Goal: Task Accomplishment & Management: Manage account settings

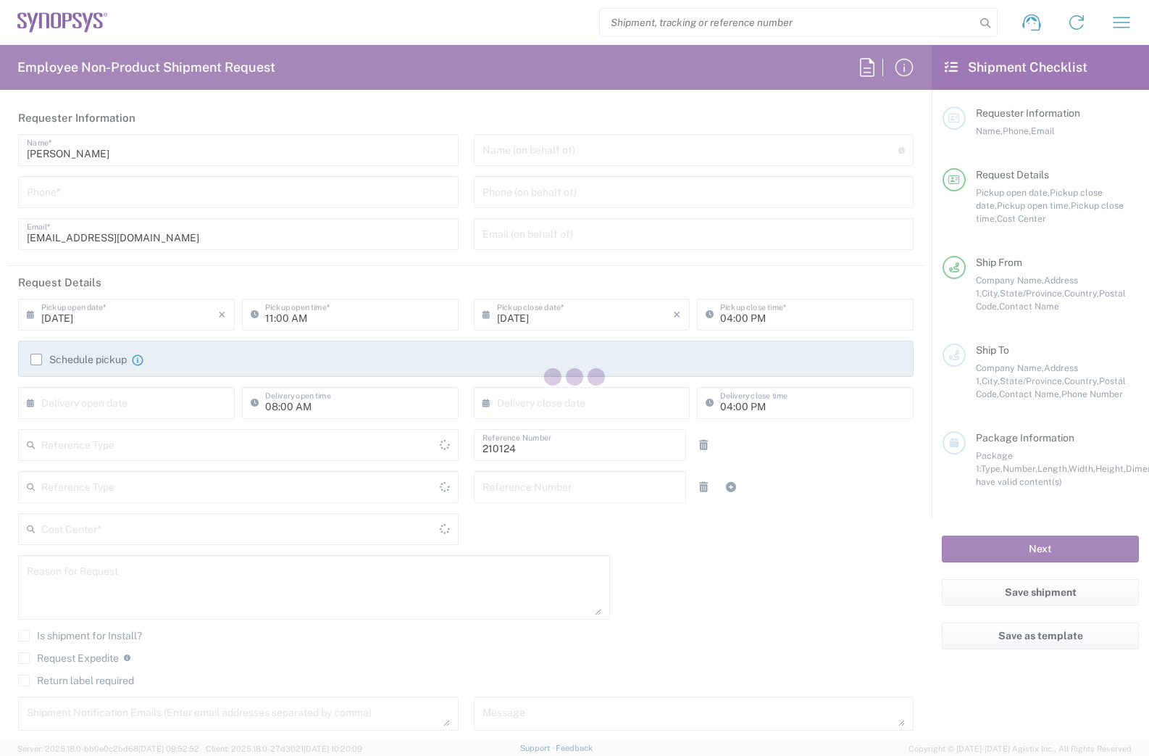
type input "Department"
type input "Delivered at Place"
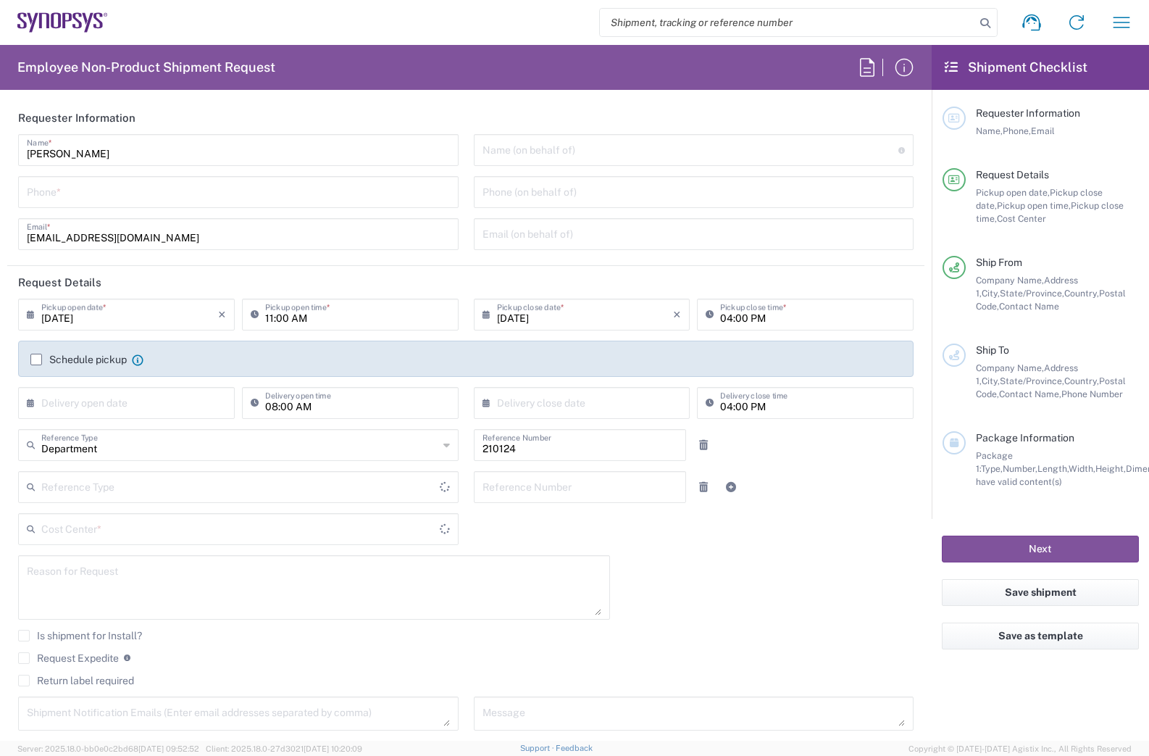
type input "US01, WWS, Chn Stra V 210124"
type input "[GEOGRAPHIC_DATA]"
type input "[US_STATE]"
type input "[GEOGRAPHIC_DATA]"
type input "Headquarters USSV"
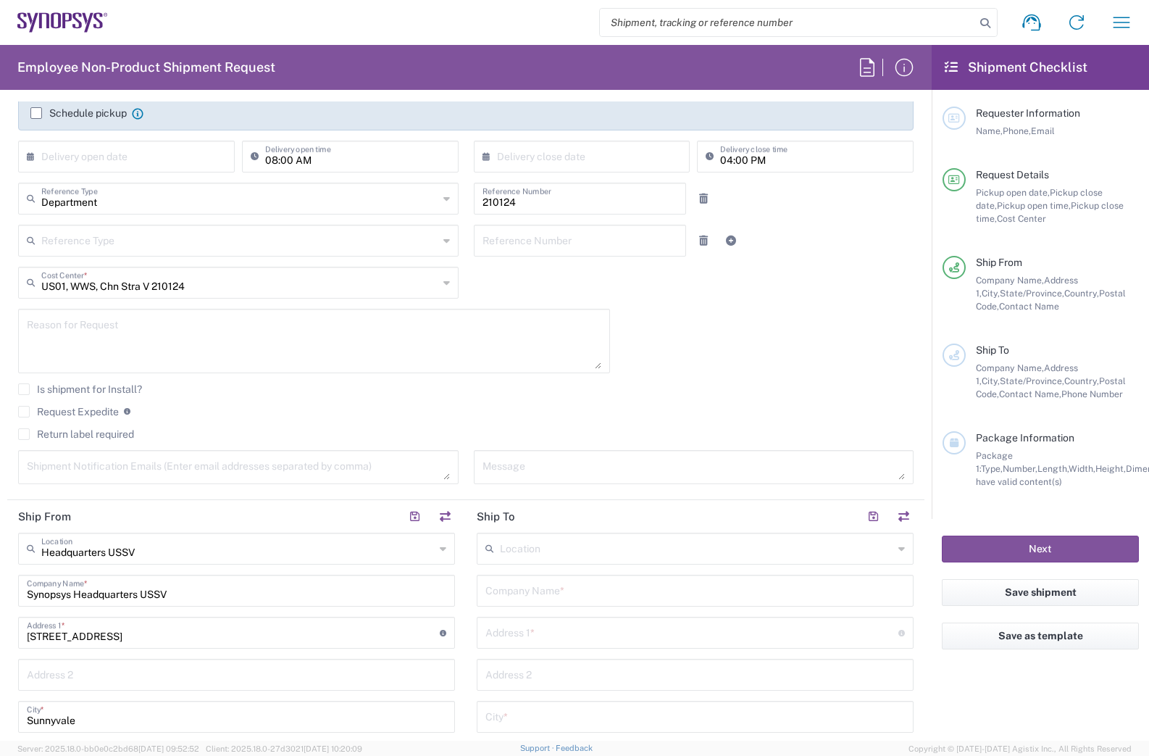
scroll to position [435, 0]
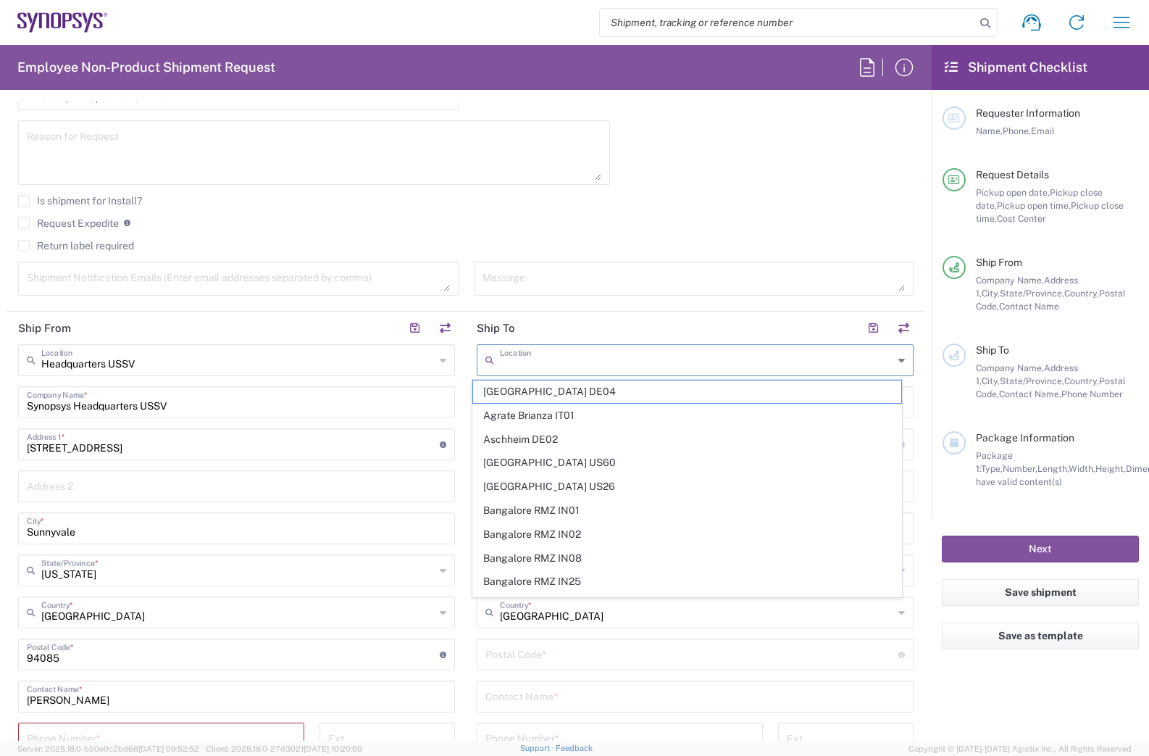
click at [538, 363] on input "text" at bounding box center [697, 358] width 394 height 25
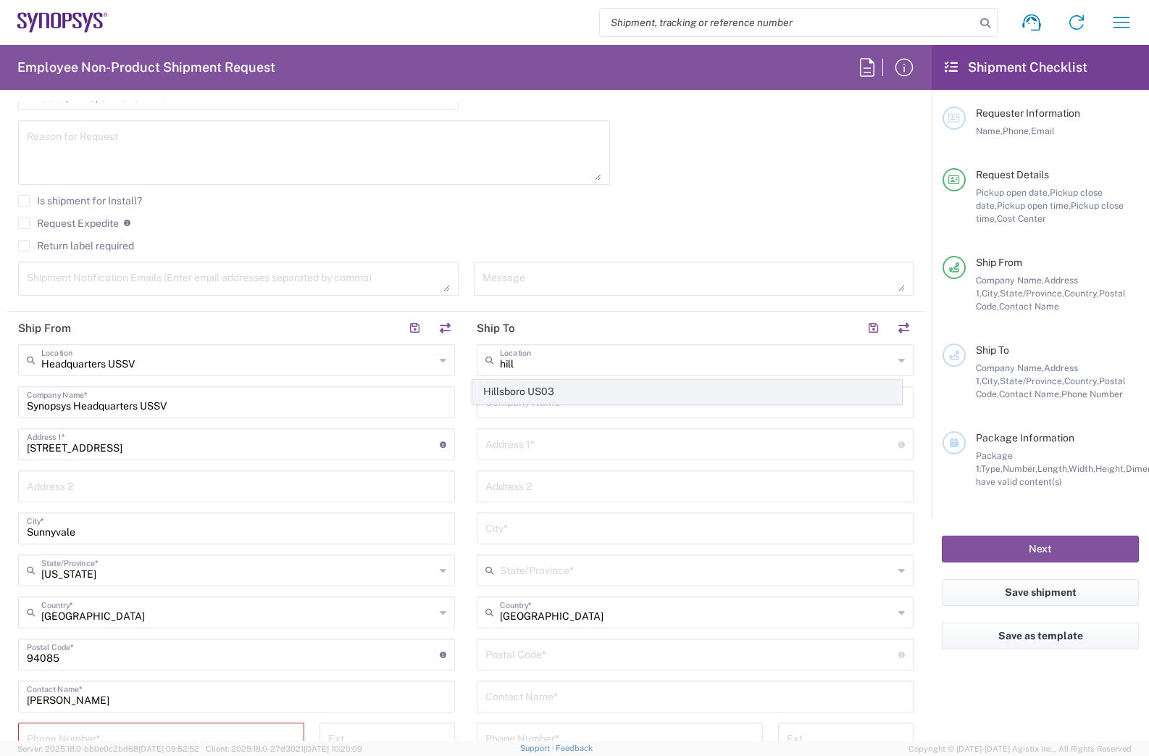
click at [533, 389] on span "Hillsboro US03" at bounding box center [687, 391] width 429 height 22
type input "Hillsboro US03"
type input "Synopsys Inc"
type input "2025 NE Cornelius Pass Rd"
type input "Suite 400"
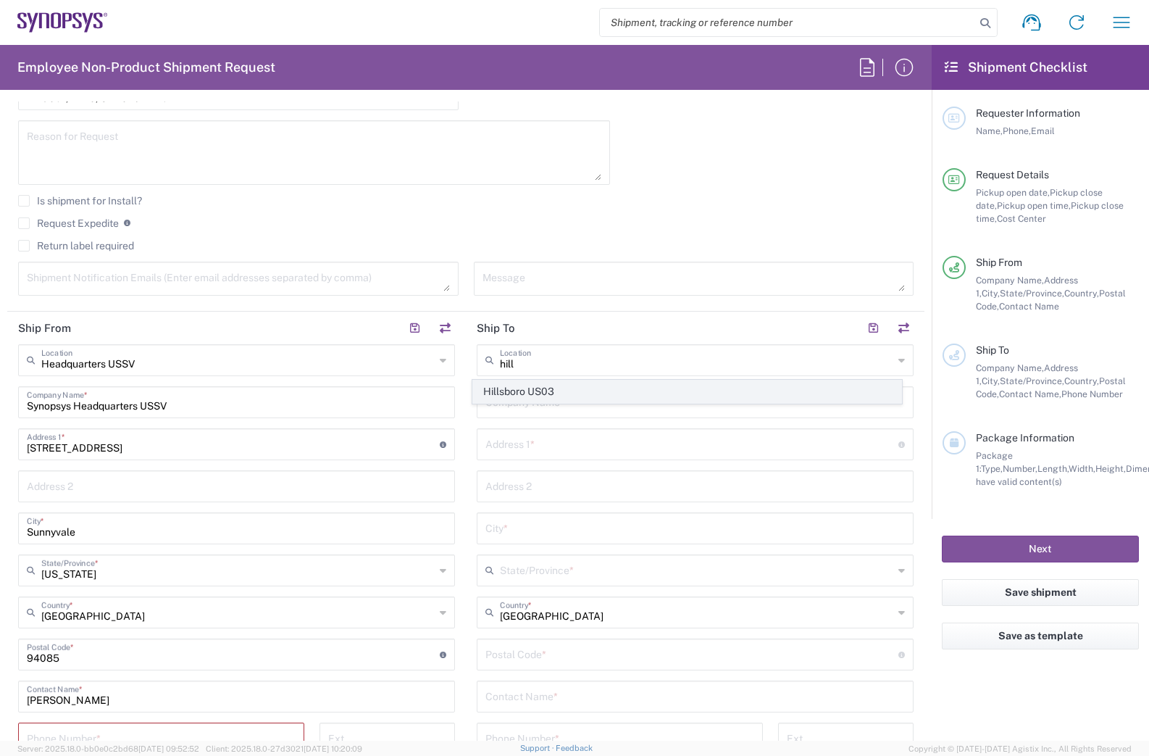
type input "Hillsboro"
type input "Oregon"
type input "97124"
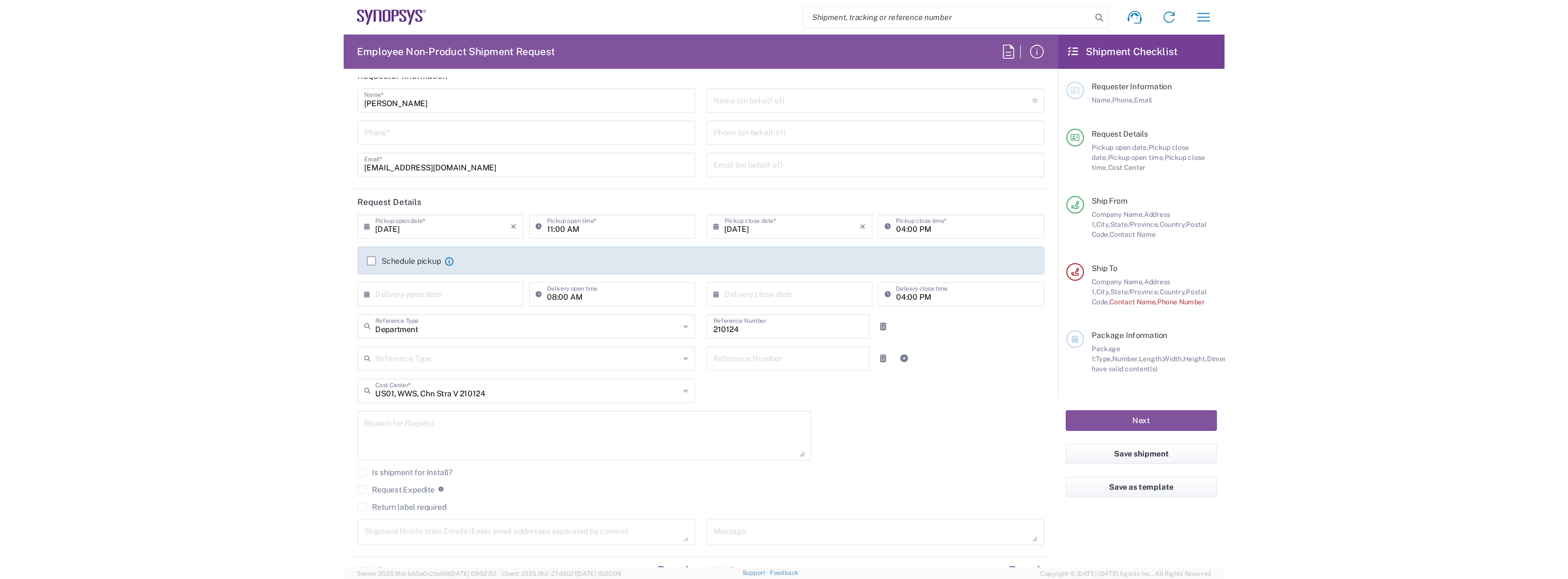
scroll to position [0, 0]
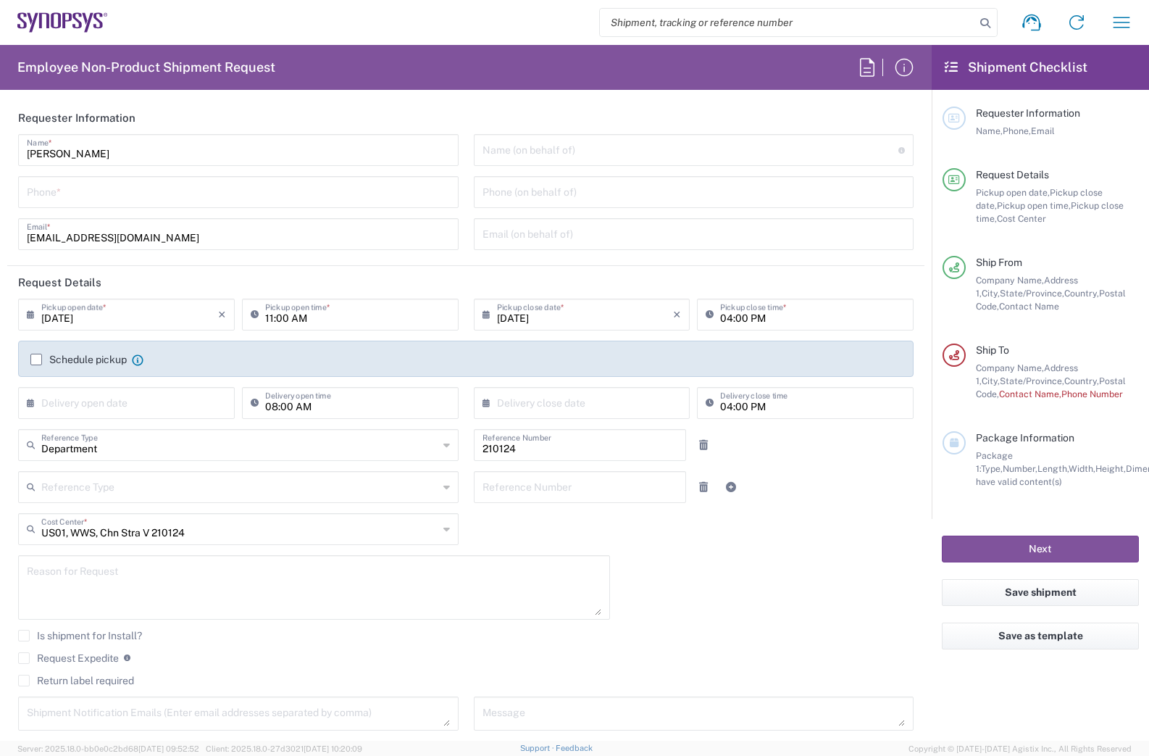
click at [379, 28] on div "Shipment request Shipment tracking Employee non-product shipment request My shi…" at bounding box center [626, 22] width 1036 height 35
drag, startPoint x: 136, startPoint y: 361, endPoint x: 136, endPoint y: 399, distance: 38.4
click at [136, 399] on div "09/09/2025 × Pickup open date * Cancel Apply 11:00 AM Pickup open time * 09/09/…" at bounding box center [466, 364] width 911 height 130
click at [901, 78] on icon "button" at bounding box center [904, 67] width 23 height 23
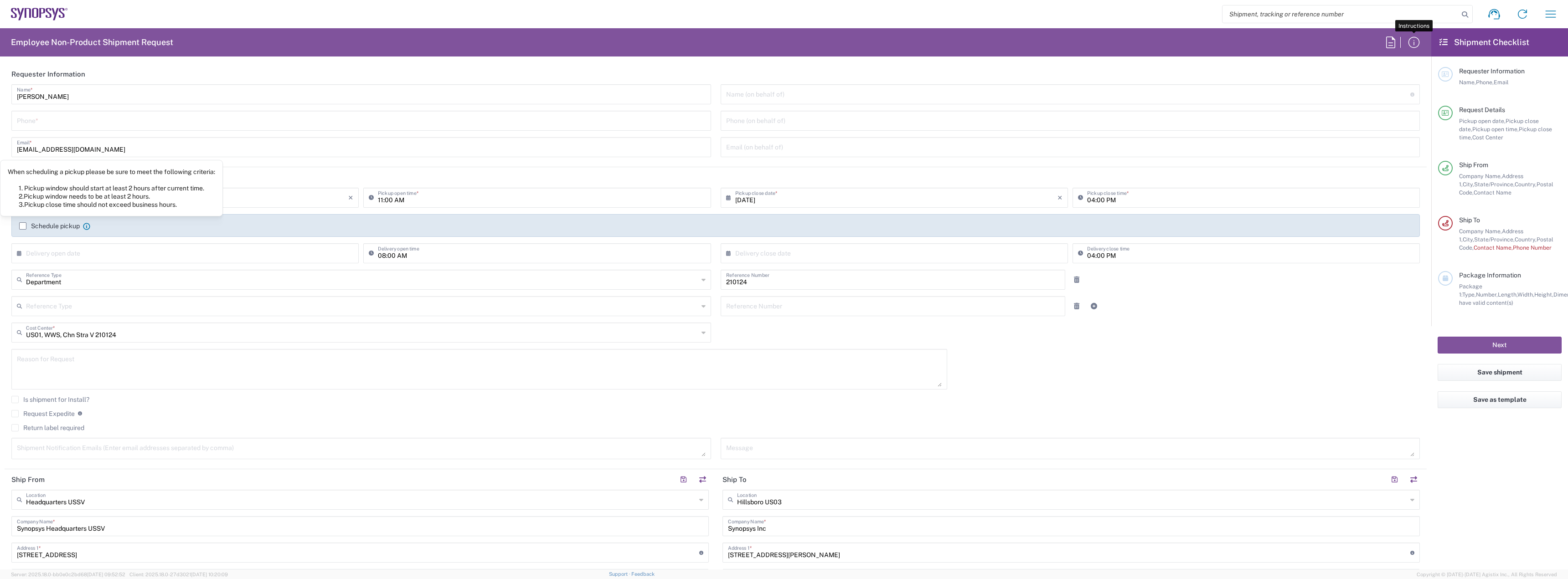
click at [86, 224] on icon at bounding box center [86, 226] width 7 height 7
click at [723, 45] on icon at bounding box center [1390, 42] width 14 height 14
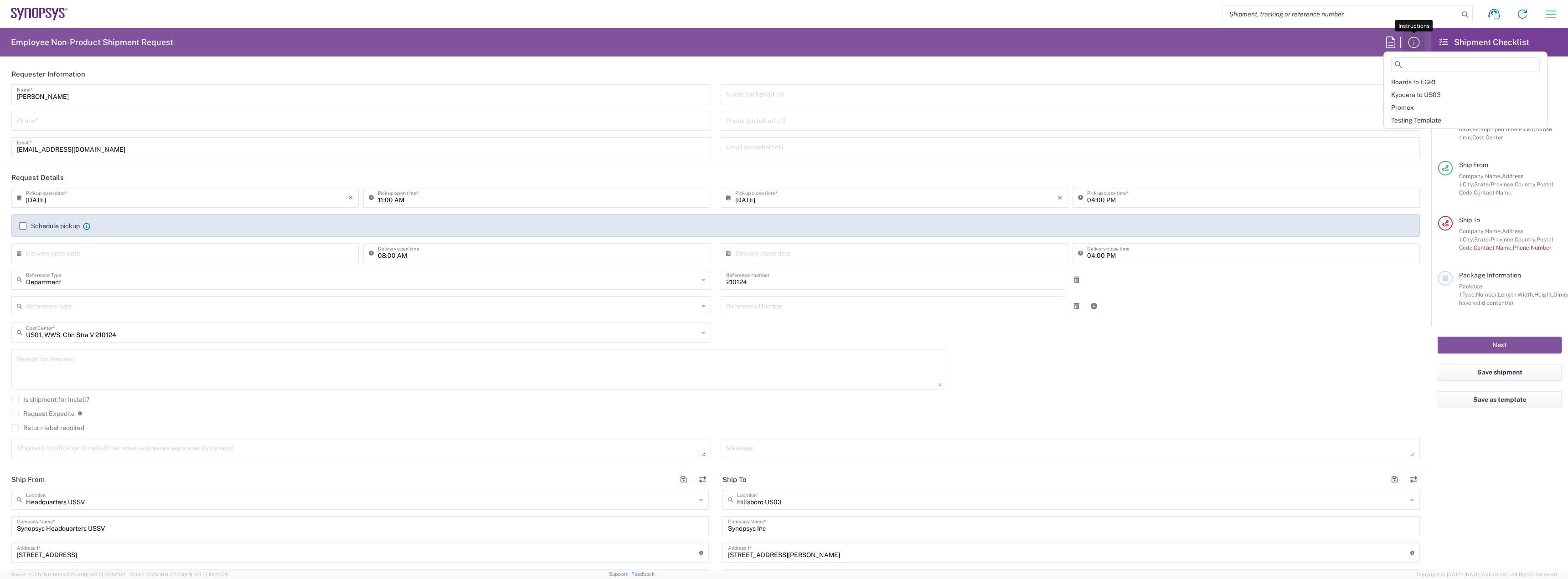
click at [723, 38] on icon "button" at bounding box center [1414, 43] width 11 height 11
click at [723, 23] on div "Shipment request Shipment tracking Employee non-product shipment request My shi…" at bounding box center [816, 14] width 1497 height 22
click at [36, 9] on icon at bounding box center [35, 13] width 6 height 10
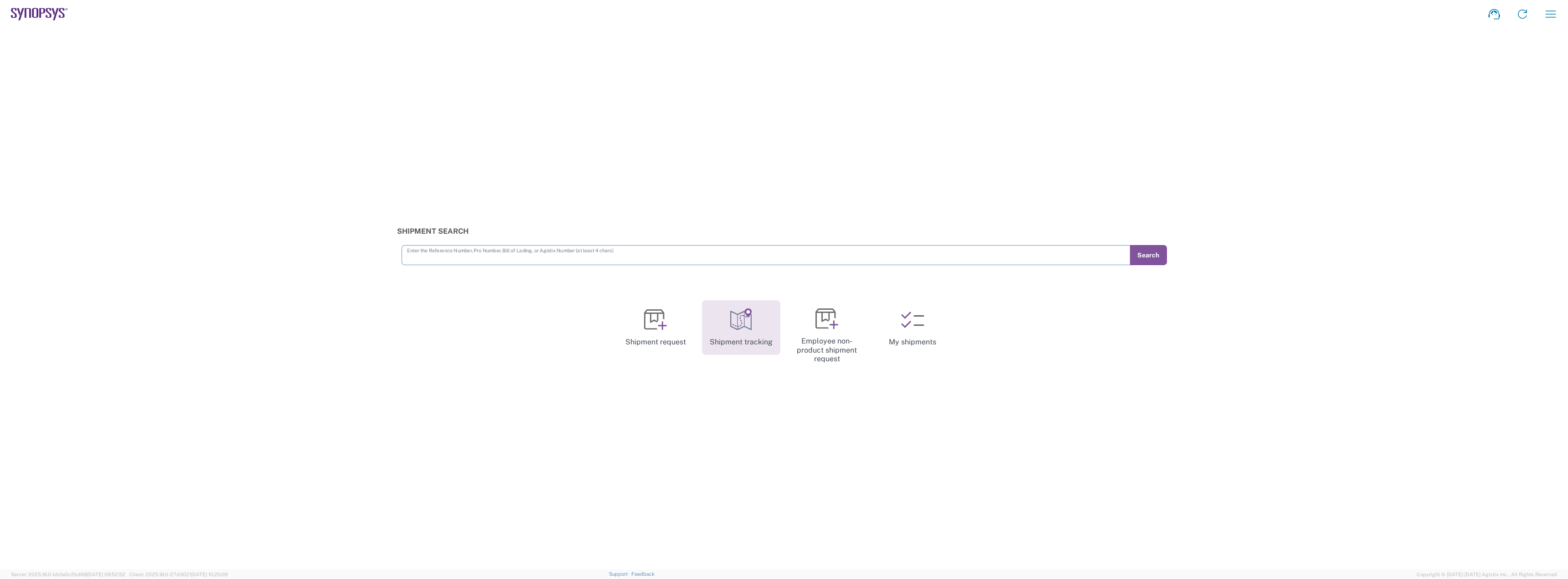
click at [723, 324] on icon at bounding box center [741, 320] width 23 height 23
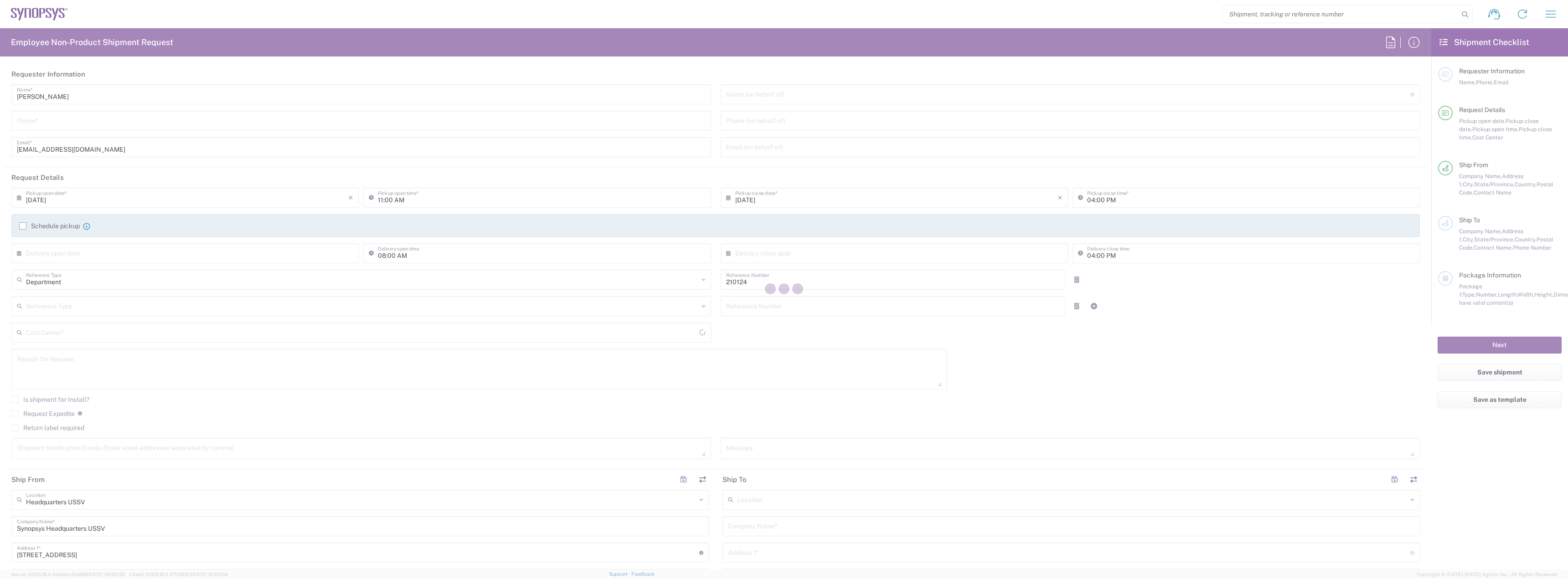
type input "US01, WWS, Chn Stra V 210124"
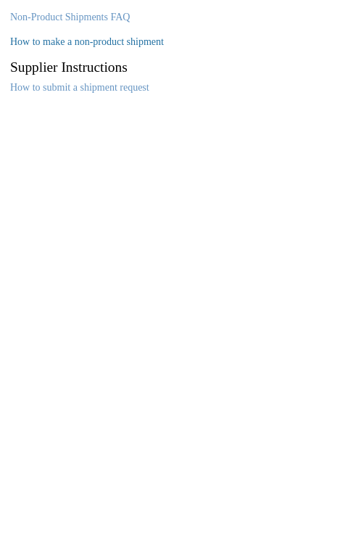
click at [99, 44] on link "How to make a non-product shipment" at bounding box center [87, 41] width 154 height 11
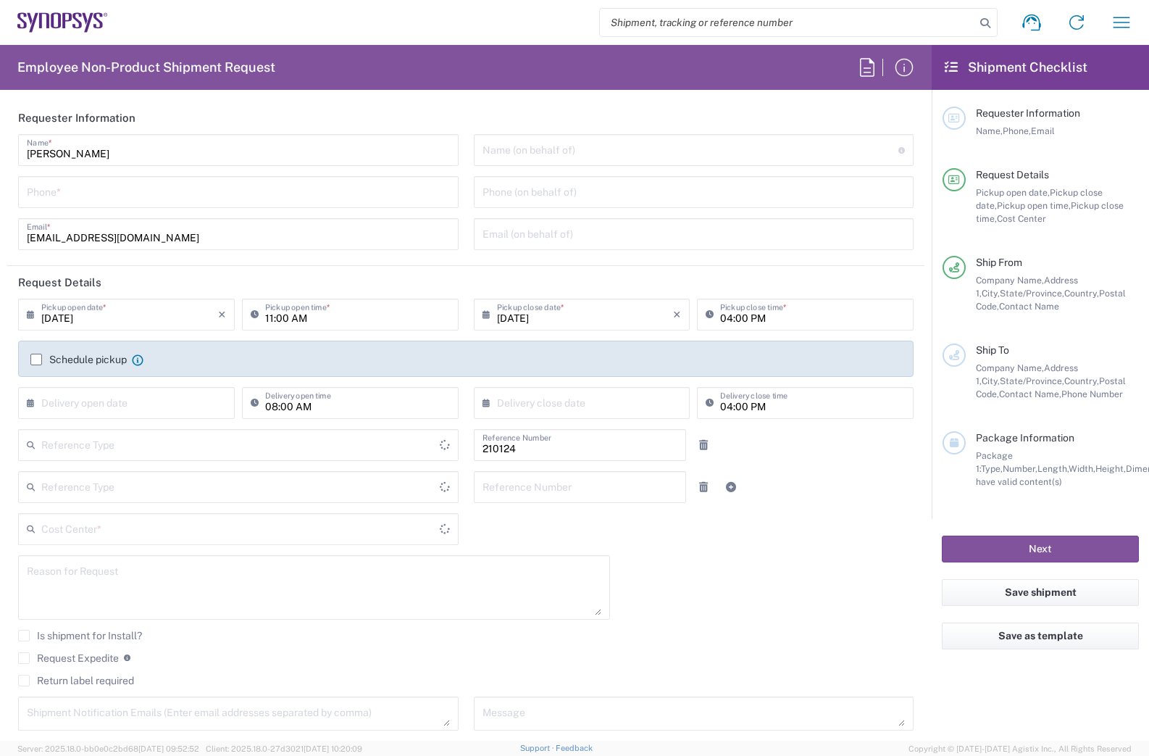
type input "Department"
type input "Delivered at Place"
type input "US01, WWS, Chn Stra V 210124"
type input "[GEOGRAPHIC_DATA]"
type input "[US_STATE]"
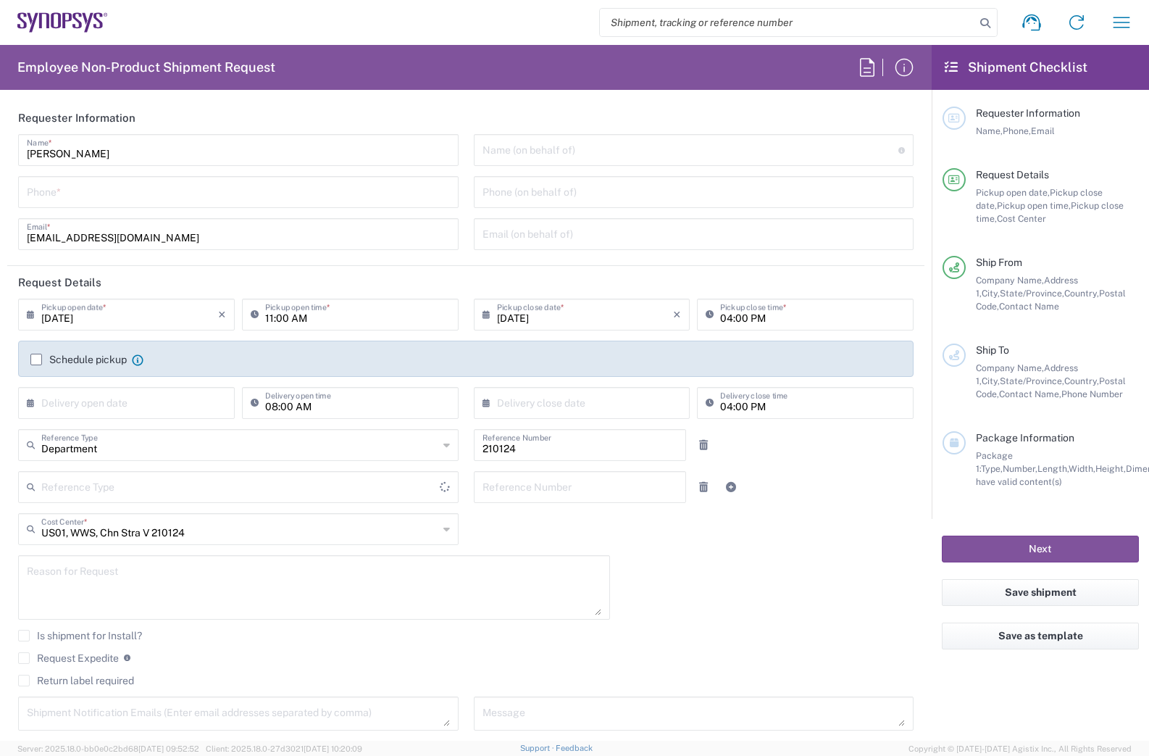
type input "[GEOGRAPHIC_DATA]"
click at [956, 179] on icon at bounding box center [955, 180] width 12 height 10
type input "Headquarters USSV"
click at [865, 70] on icon at bounding box center [867, 67] width 23 height 23
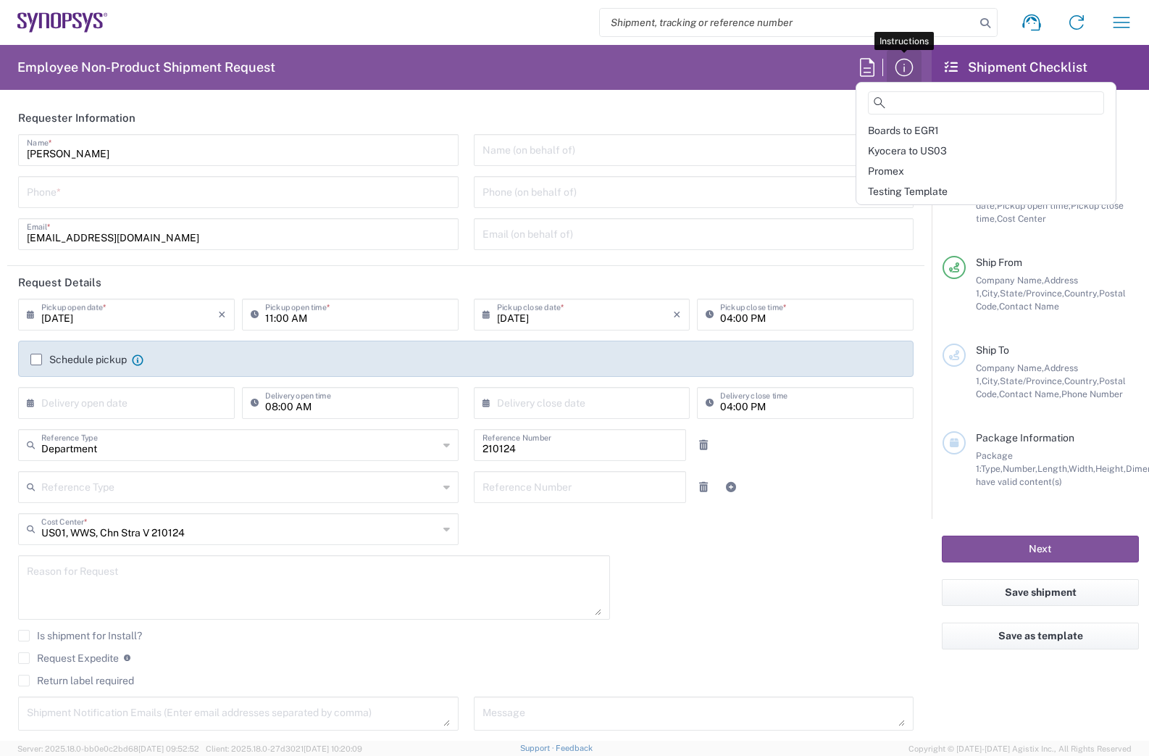
click at [903, 69] on icon "button" at bounding box center [904, 67] width 23 height 23
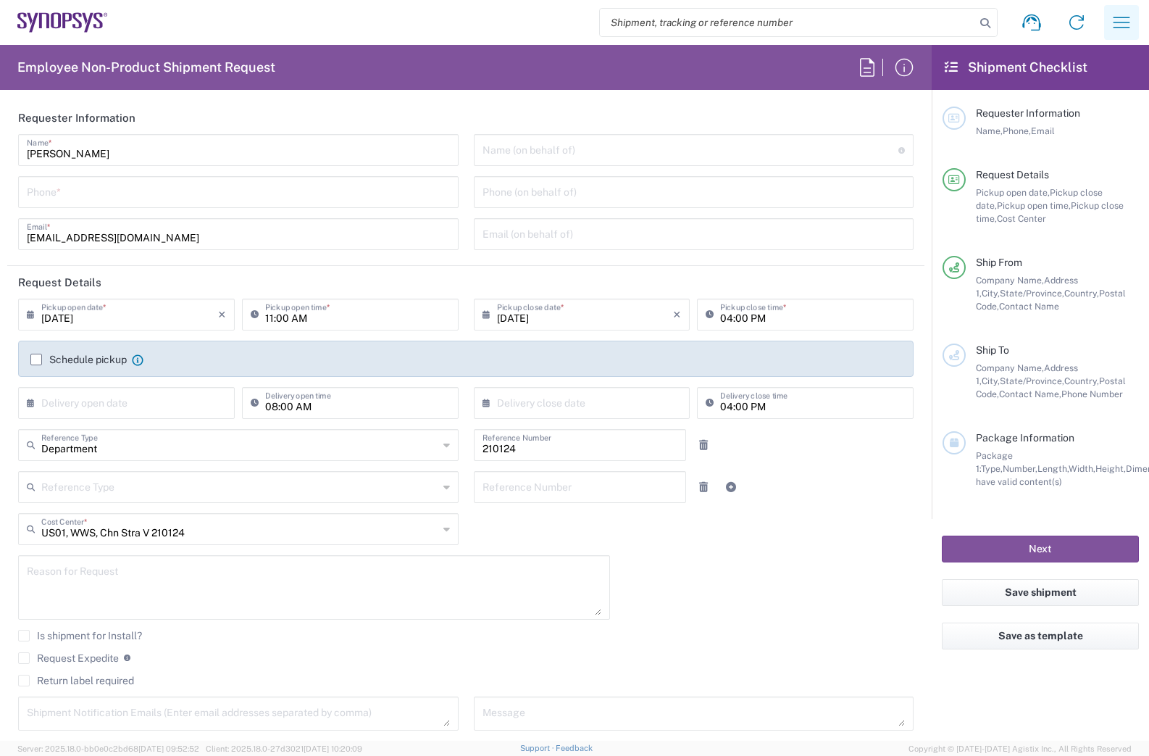
click at [1125, 23] on icon "button" at bounding box center [1121, 22] width 23 height 23
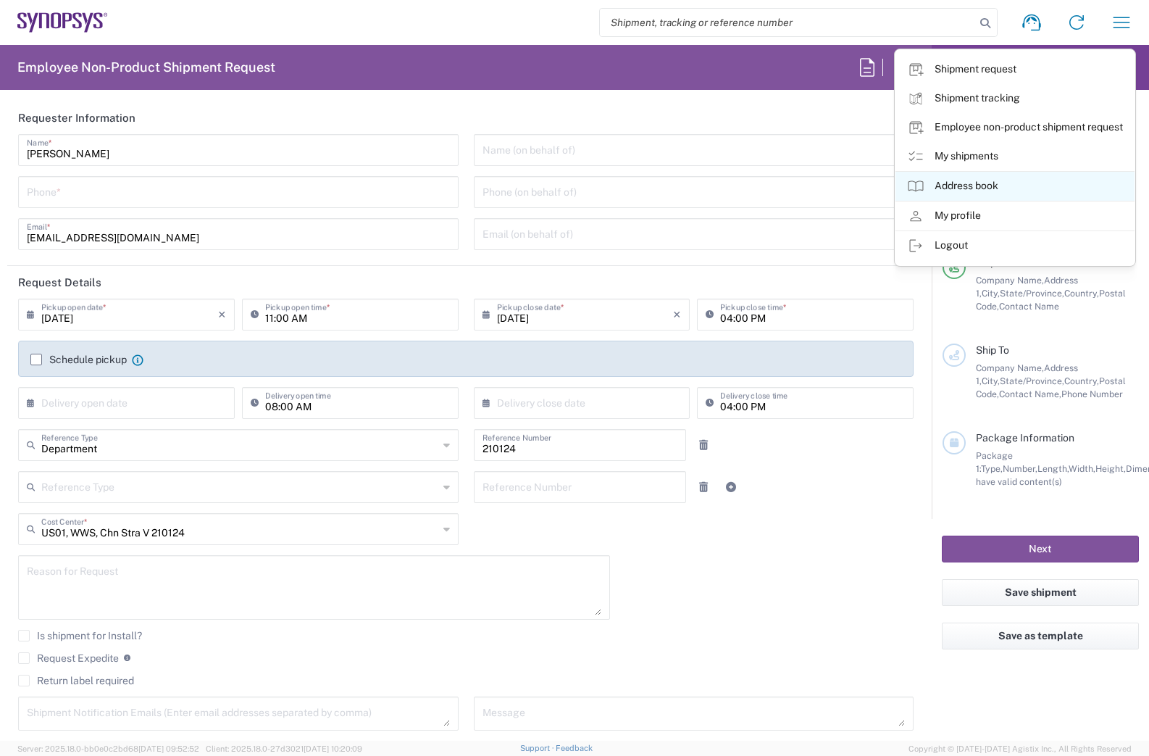
click at [971, 186] on link "Address book" at bounding box center [1015, 186] width 239 height 29
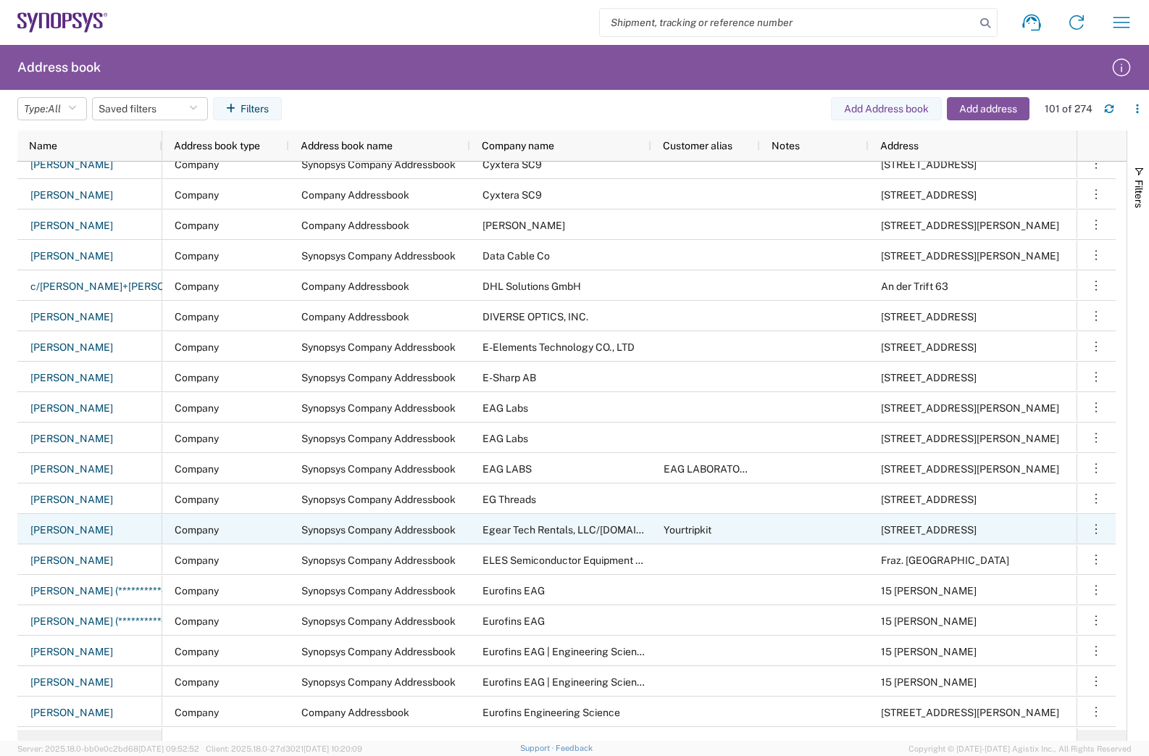
scroll to position [2301, 0]
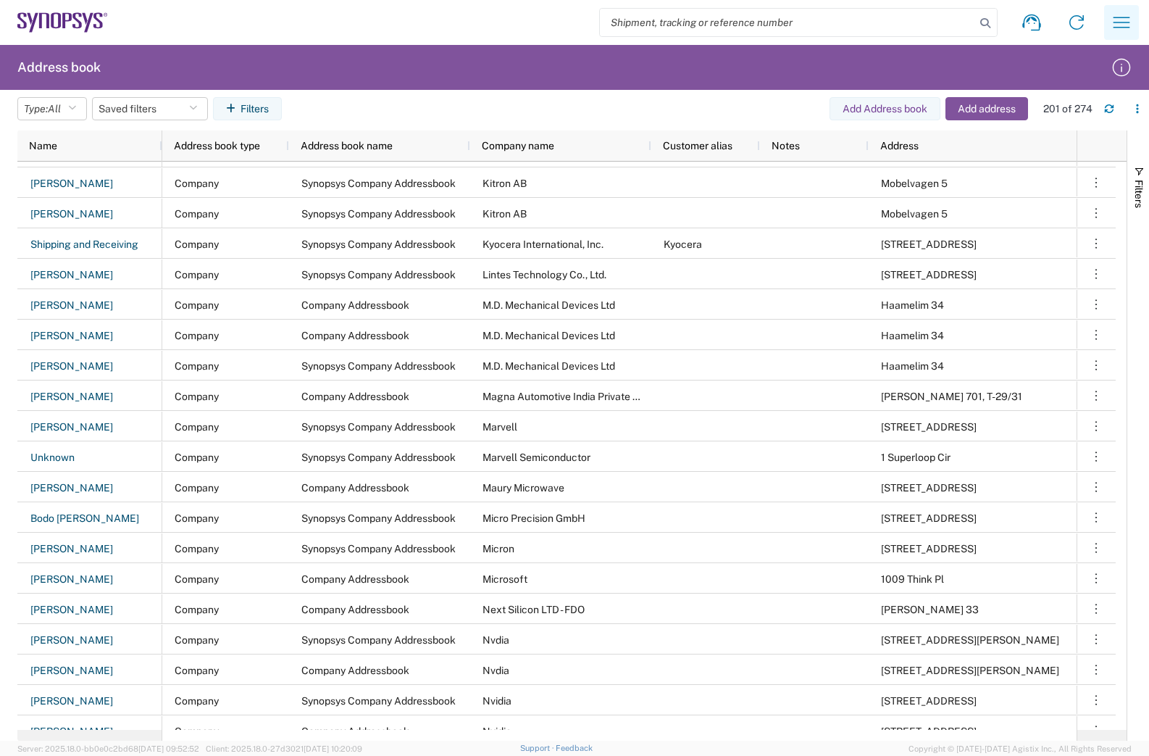
click at [1112, 25] on icon "button" at bounding box center [1121, 22] width 23 height 23
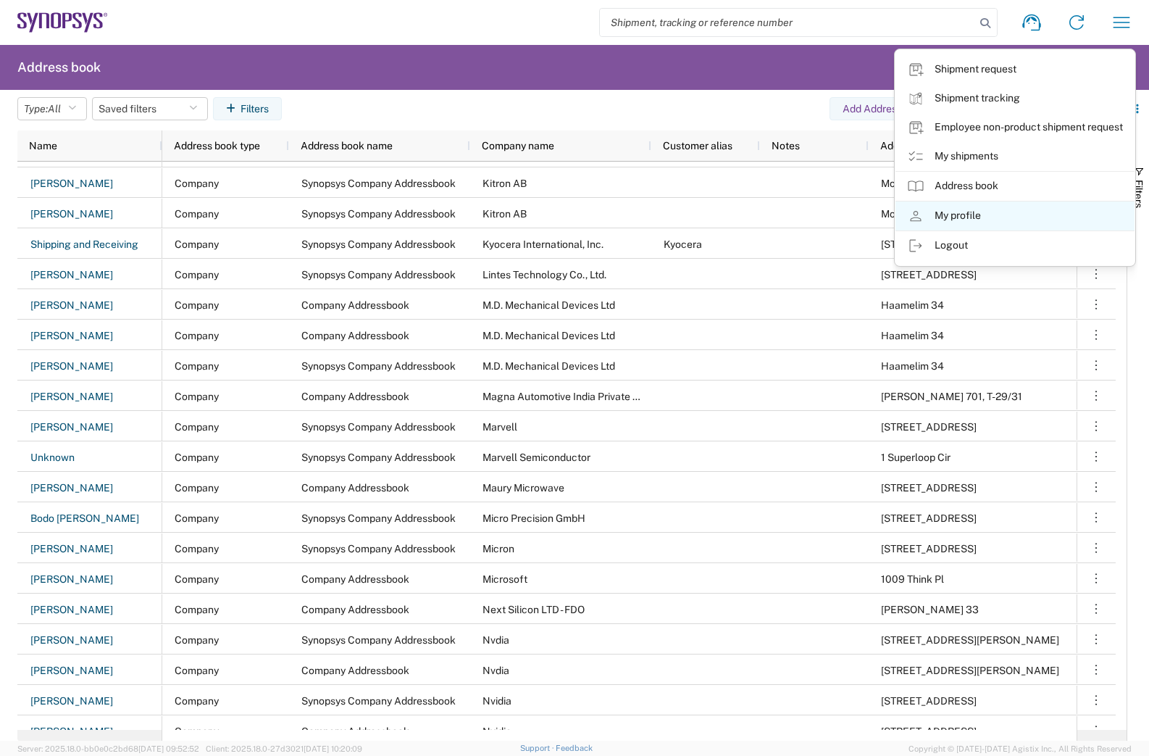
click at [948, 204] on link "My profile" at bounding box center [1015, 215] width 239 height 29
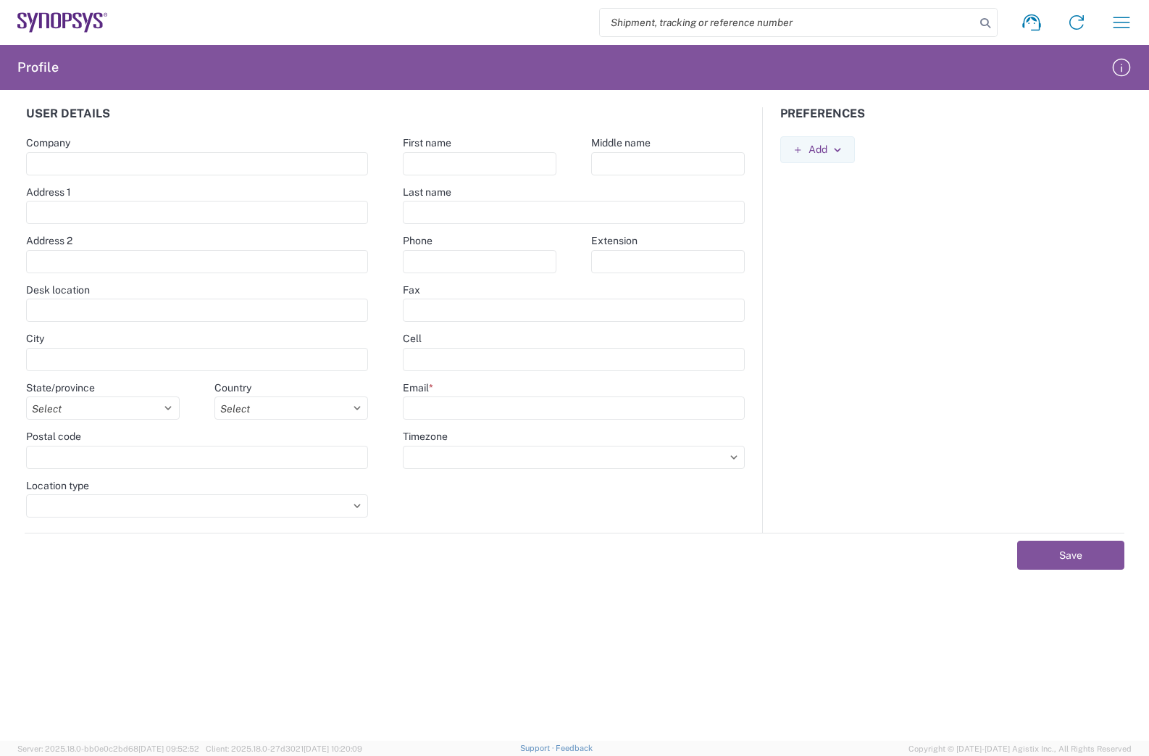
type input "675 Almanor Ave"
type input "Sunnyvale"
select select
select select "US"
type input "94085"
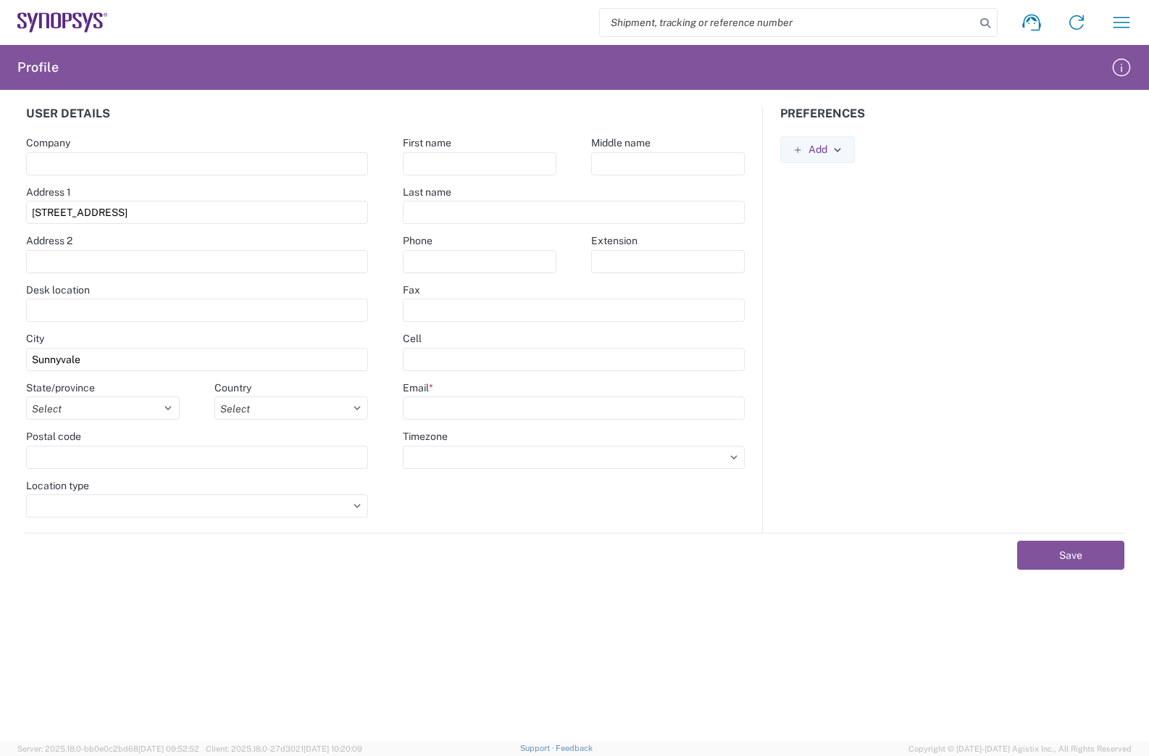
type input "Ani"
type input "Bhutkar"
type input "abhutkar@synopsys.com"
select select
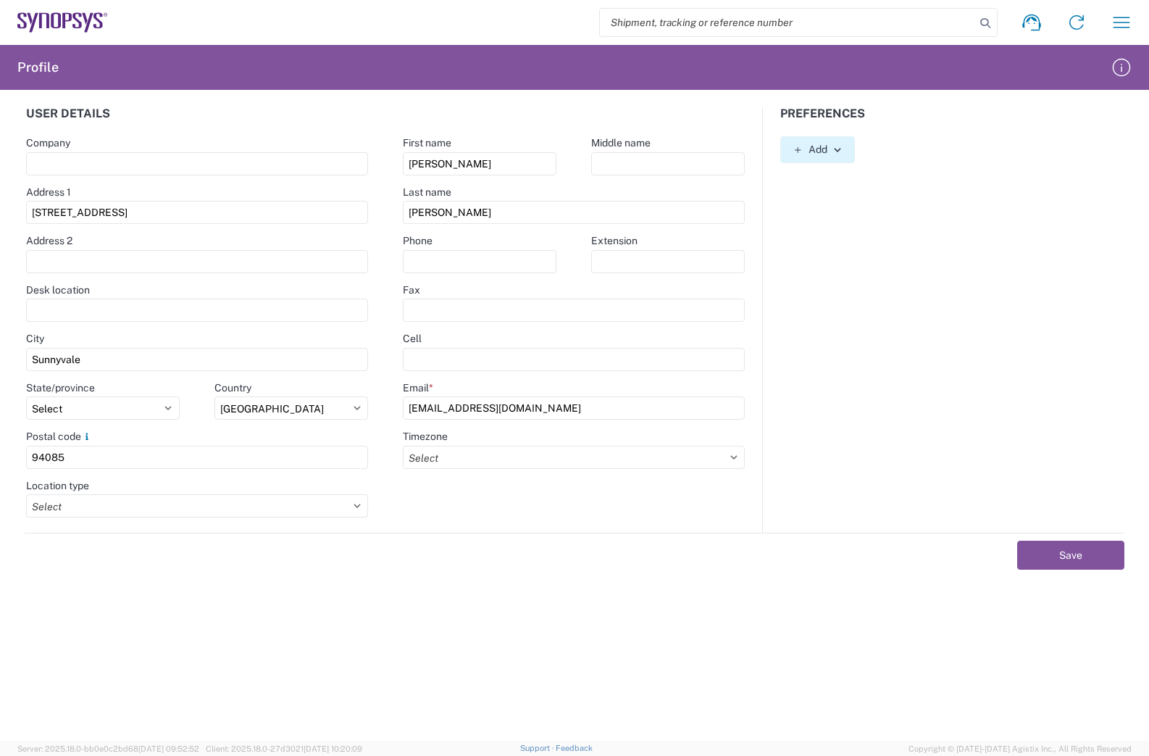
click at [840, 153] on icon "button" at bounding box center [838, 150] width 10 height 10
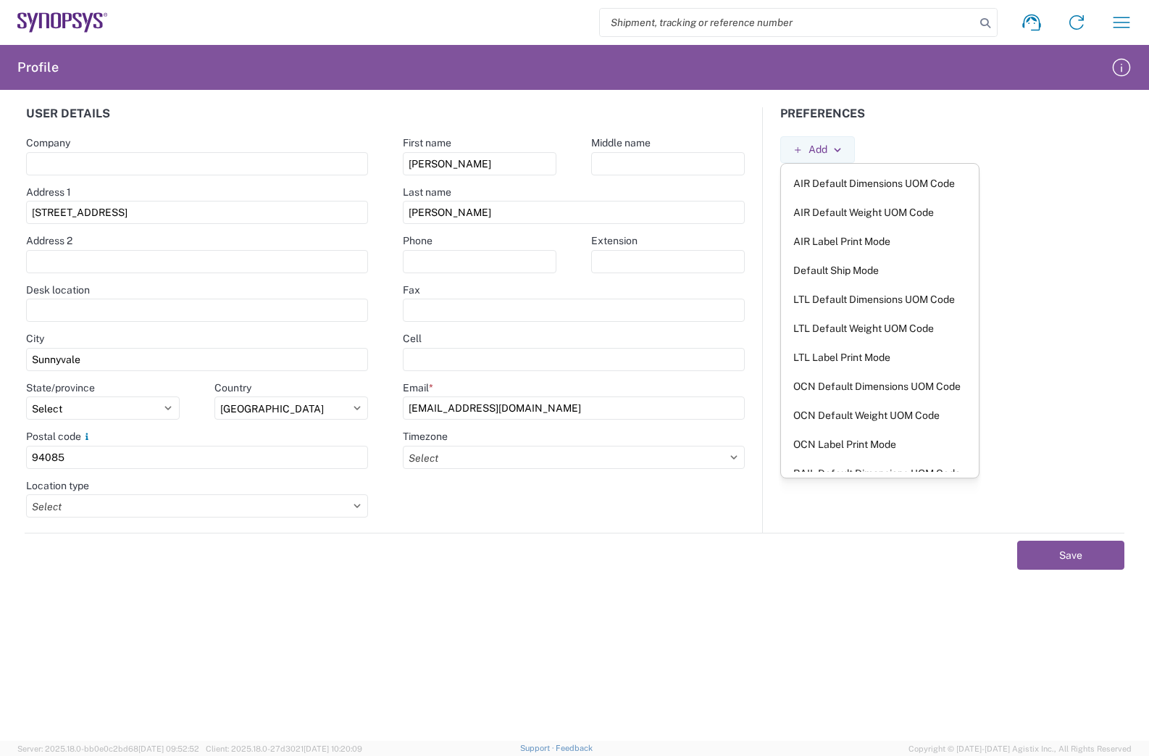
click at [911, 142] on div "Add AIR Default Dimensions UOM Code AIR Default Weight UOM Code AIR Label Print…" at bounding box center [952, 149] width 378 height 27
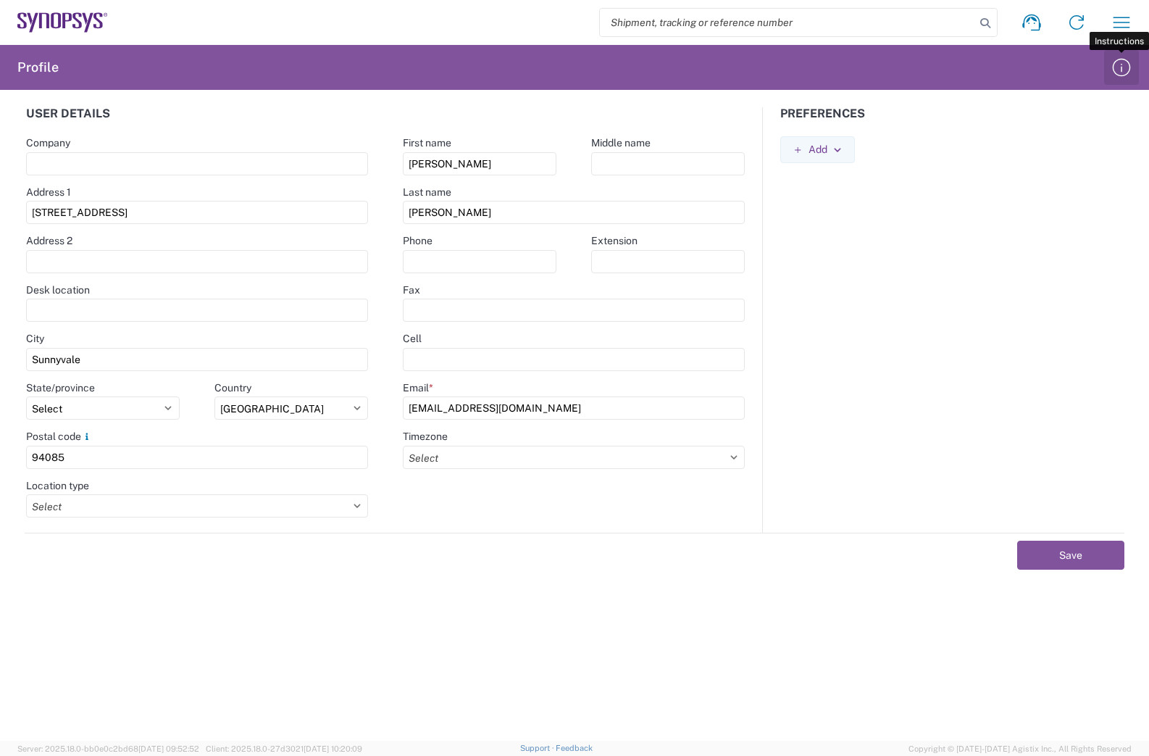
click at [1123, 68] on icon "button" at bounding box center [1121, 67] width 23 height 23
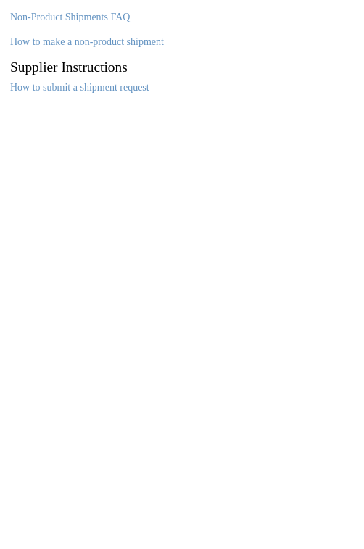
click at [308, 138] on agx-static-page "Non-Product Shipments FAQ How to make a non-product shipment Supplier Instructi…" at bounding box center [182, 274] width 364 height 549
